Goal: Information Seeking & Learning: Learn about a topic

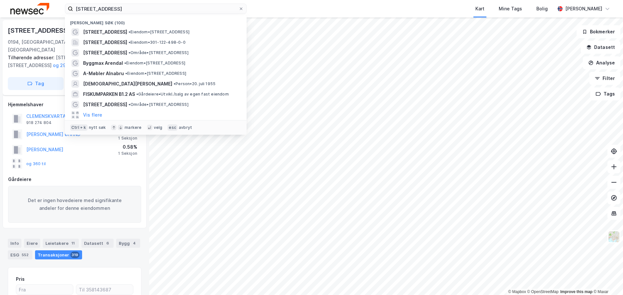
click at [109, 9] on input "[STREET_ADDRESS]" at bounding box center [155, 9] width 165 height 10
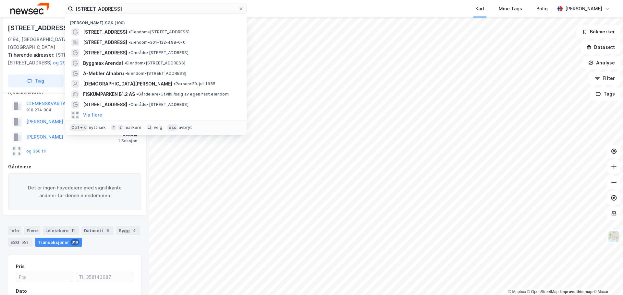
type input "[STREET_ADDRESS]"
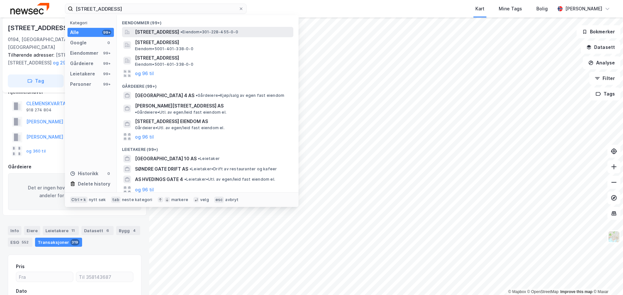
click at [179, 32] on span "[STREET_ADDRESS]" at bounding box center [157, 32] width 44 height 8
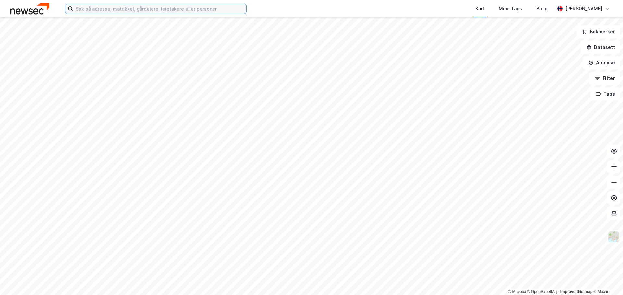
click at [216, 9] on input at bounding box center [159, 9] width 173 height 10
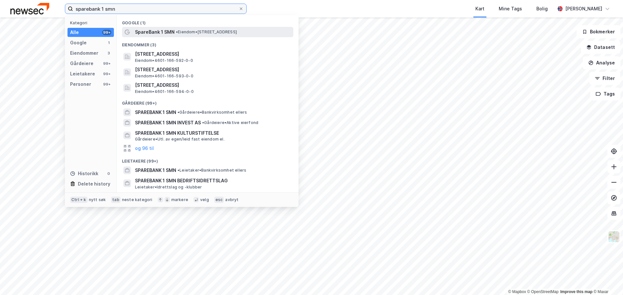
type input "sparebank 1 smn"
click at [190, 31] on span "• Eiendom • [STREET_ADDRESS]" at bounding box center [206, 32] width 61 height 5
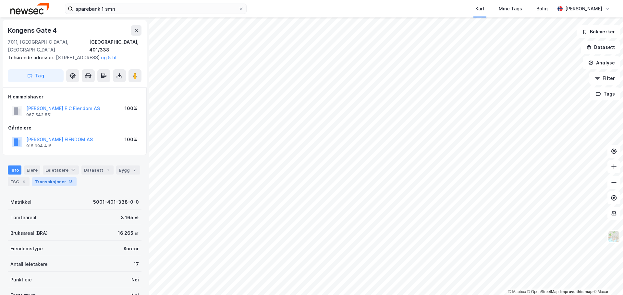
click at [50, 186] on div "Transaksjoner 13" at bounding box center [54, 181] width 44 height 9
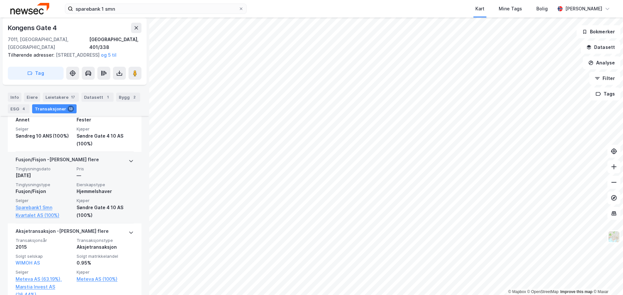
scroll to position [377, 0]
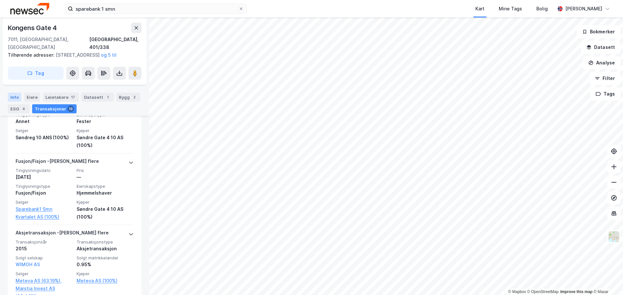
click at [19, 99] on div "Info" at bounding box center [15, 97] width 14 height 9
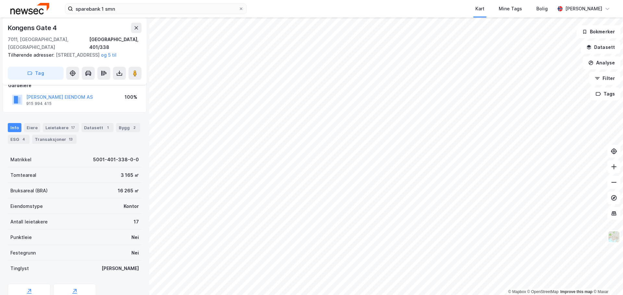
scroll to position [42, 0]
click at [607, 97] on button "Tags" at bounding box center [605, 94] width 30 height 13
click at [607, 79] on button "Filter" at bounding box center [604, 78] width 31 height 13
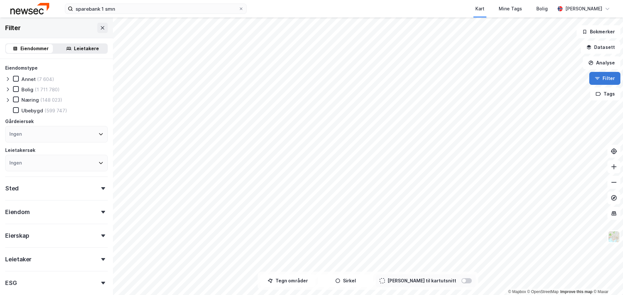
click at [607, 79] on button "Filter" at bounding box center [604, 78] width 31 height 13
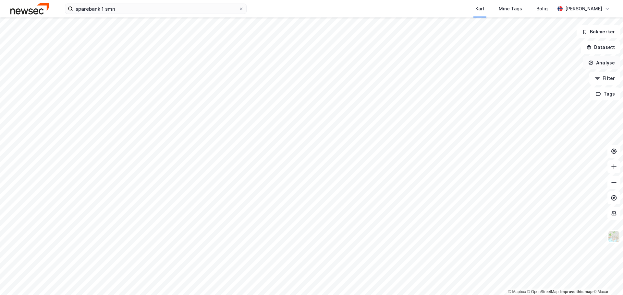
click at [604, 63] on button "Analyse" at bounding box center [601, 62] width 38 height 13
click at [604, 48] on button "Datasett" at bounding box center [601, 47] width 40 height 13
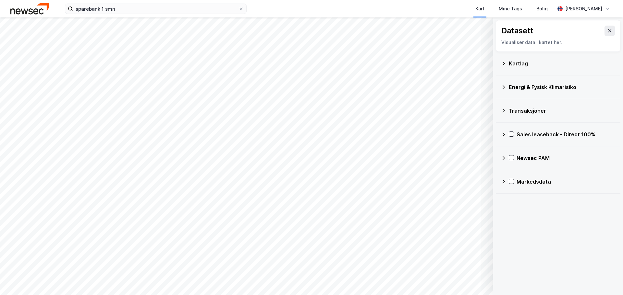
click at [504, 134] on icon at bounding box center [503, 135] width 2 height 4
click at [510, 149] on icon at bounding box center [512, 150] width 5 height 5
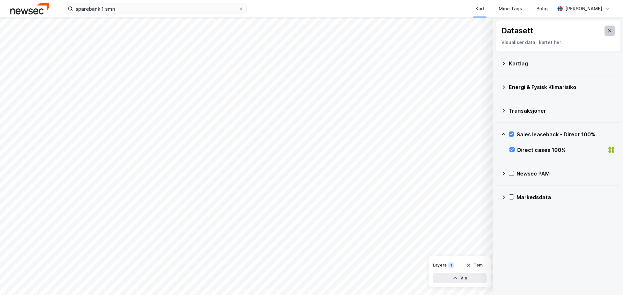
click at [607, 29] on icon at bounding box center [609, 30] width 5 height 5
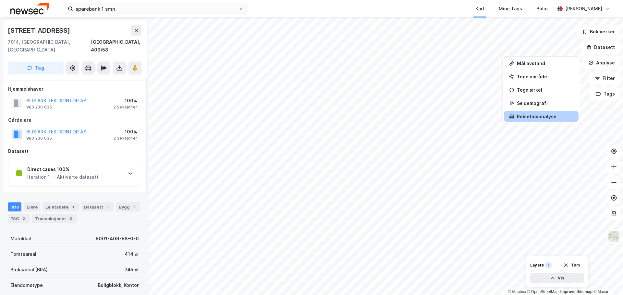
scroll to position [42, 0]
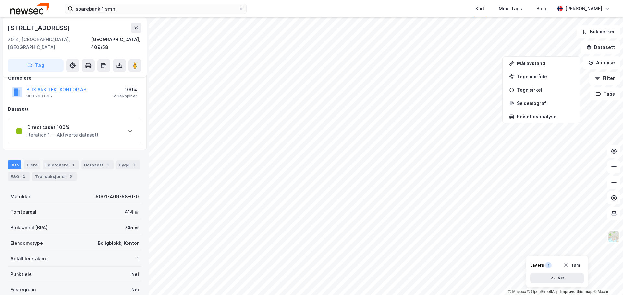
click at [93, 131] on div "Iteration 1 — Aktiverte datasett" at bounding box center [62, 135] width 71 height 8
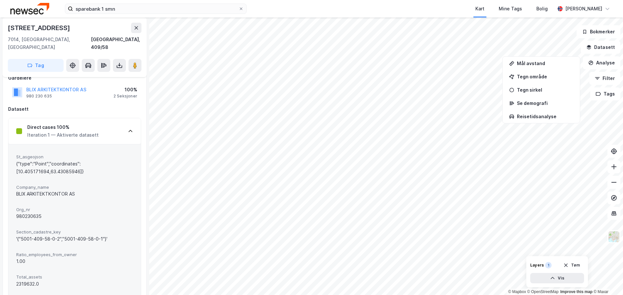
scroll to position [0, 0]
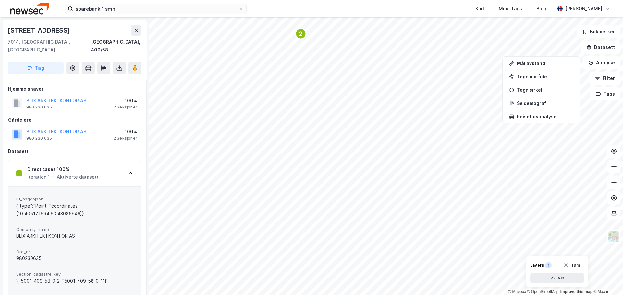
click at [400, 16] on div "sparebank 1 smn Kart Mine Tags [PERSON_NAME] 3 2 6 3 2 3 3 2 8 © Mapbox © OpenS…" at bounding box center [311, 147] width 623 height 295
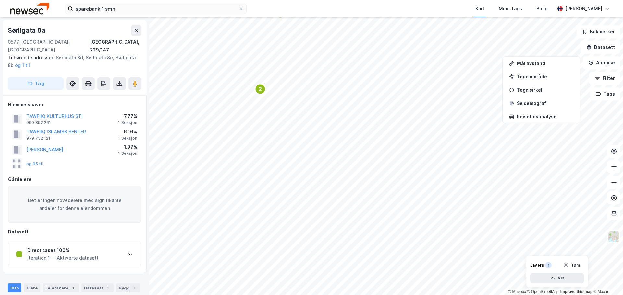
scroll to position [1, 0]
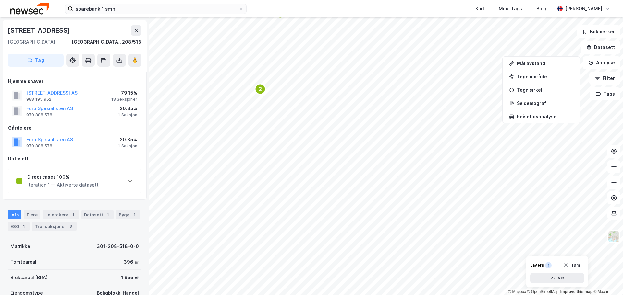
scroll to position [1, 0]
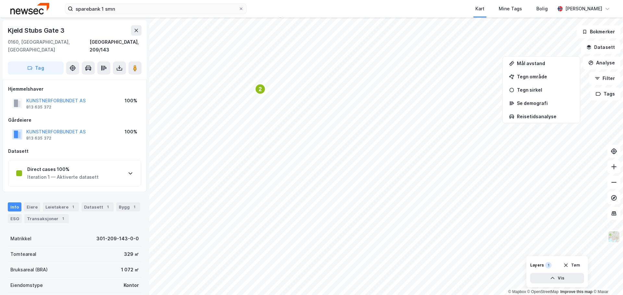
scroll to position [1, 0]
click at [259, 88] on text "2" at bounding box center [260, 90] width 3 height 6
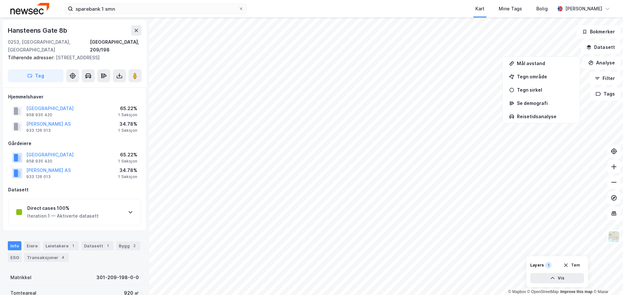
scroll to position [1, 0]
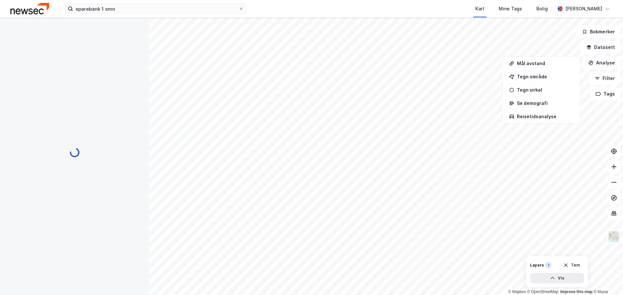
scroll to position [1, 0]
